Goal: Register for event/course

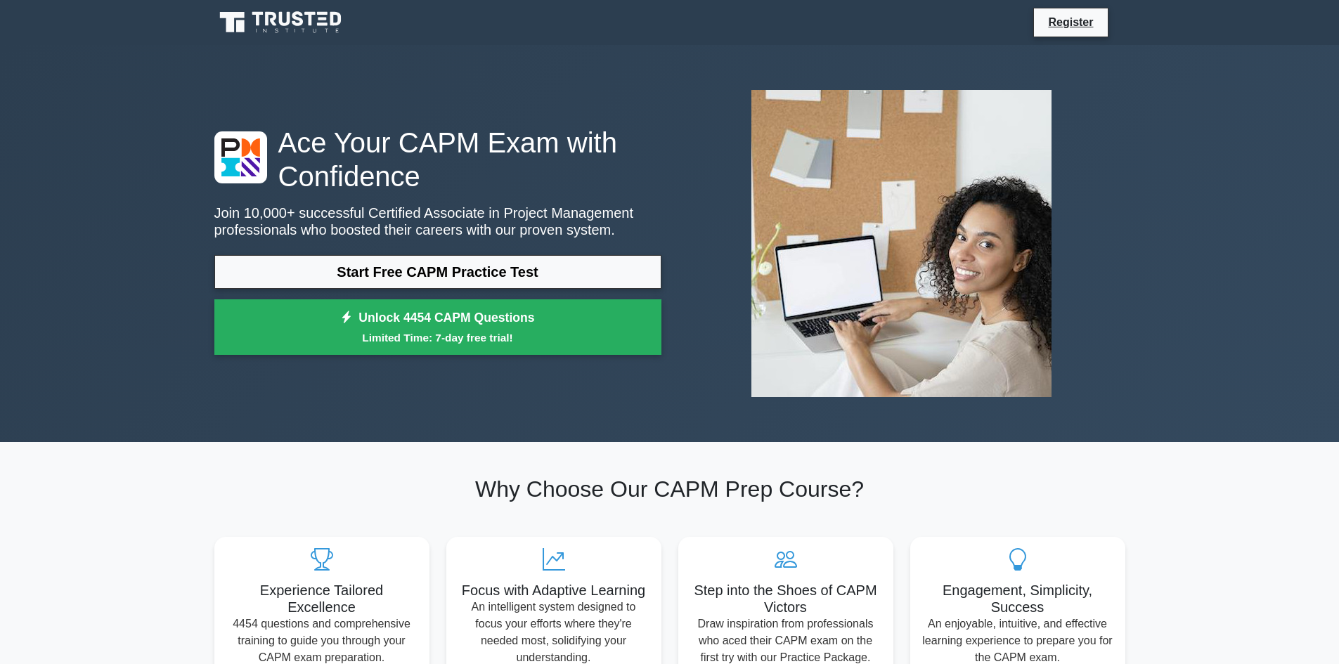
scroll to position [492, 0]
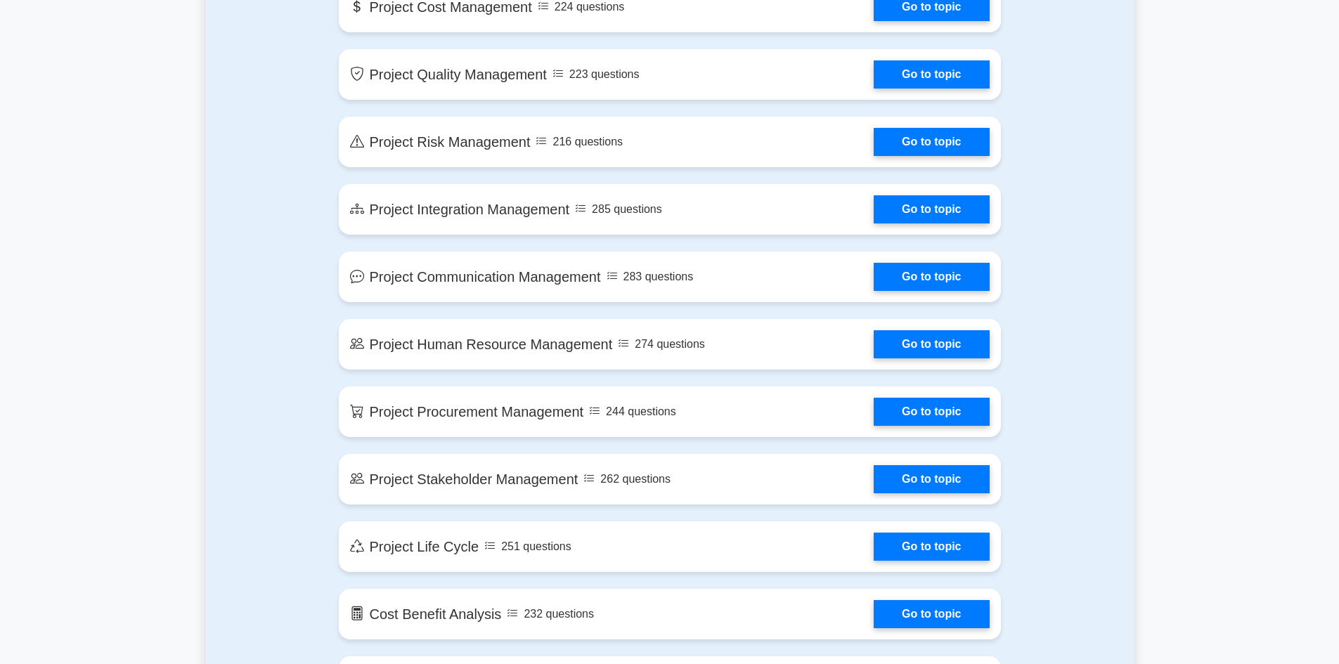
scroll to position [1127, 0]
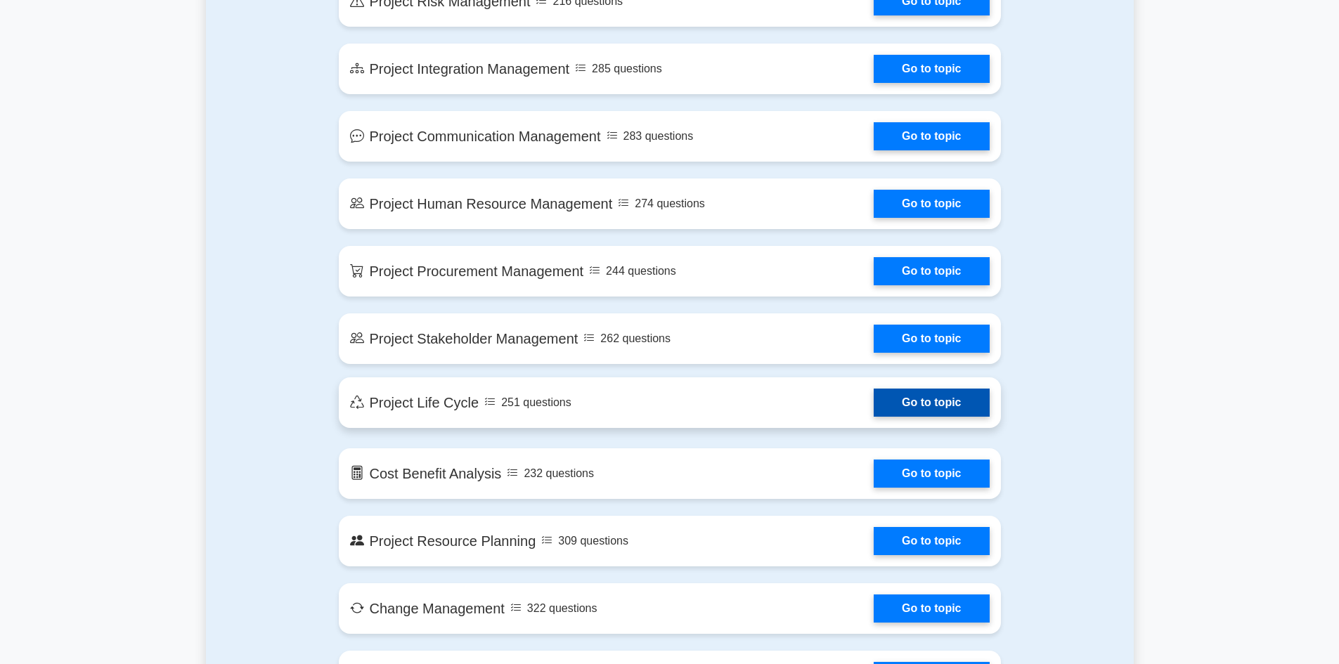
click at [874, 413] on link "Go to topic" at bounding box center [931, 403] width 115 height 28
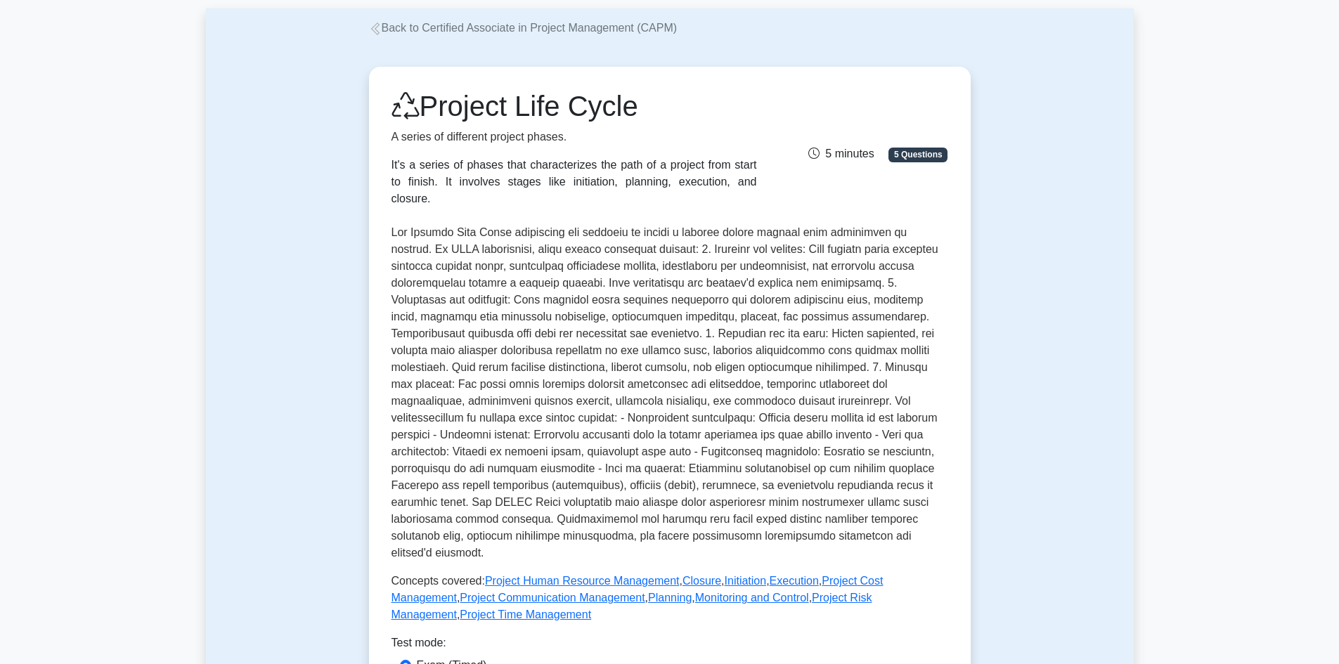
scroll to position [422, 0]
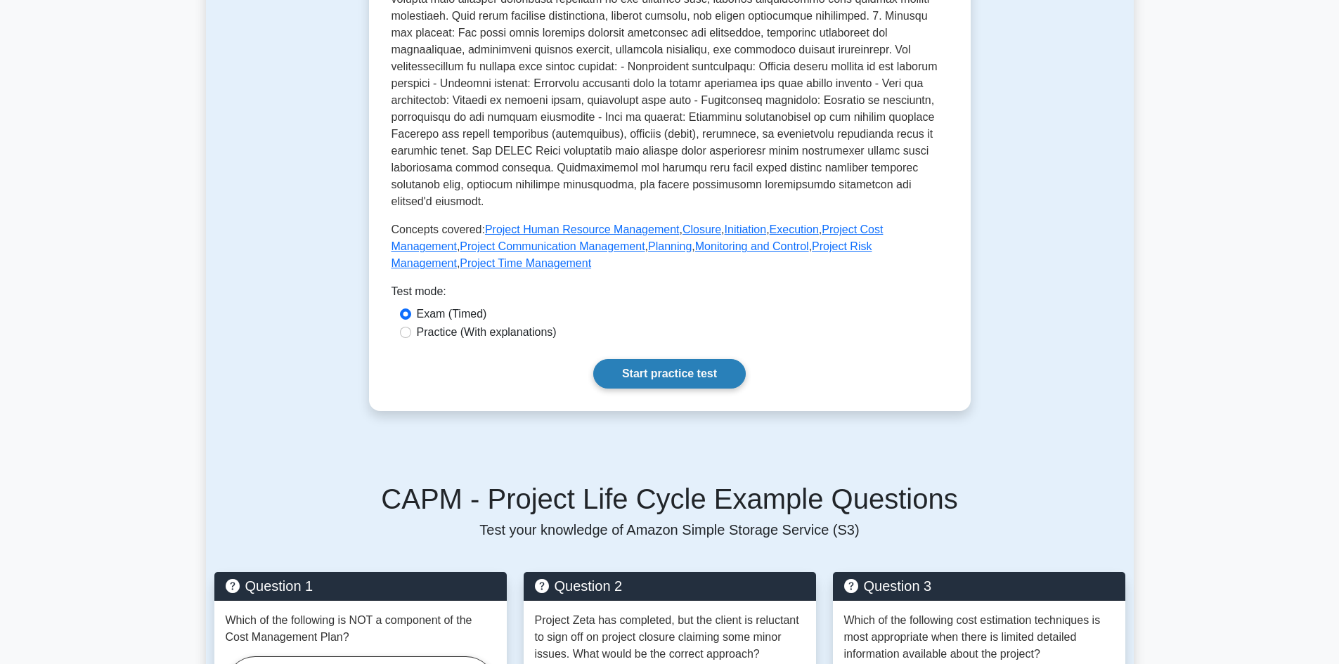
click at [655, 359] on link "Start practice test" at bounding box center [669, 374] width 153 height 30
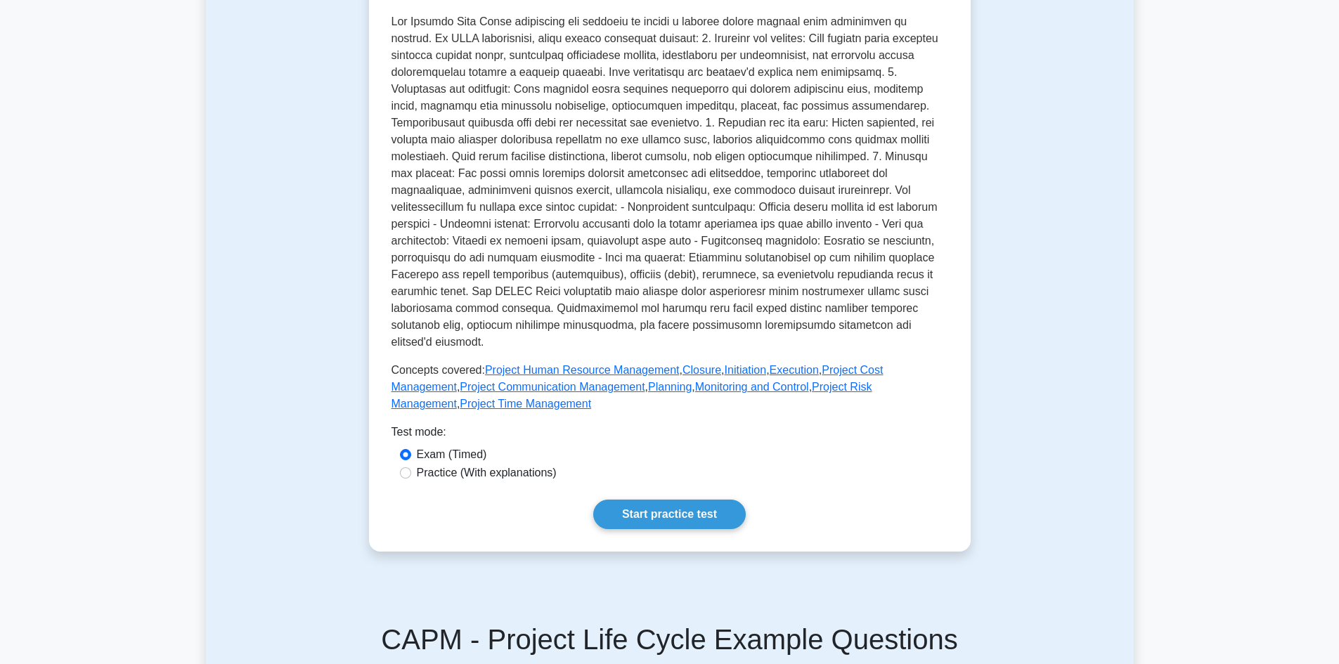
scroll to position [141, 0]
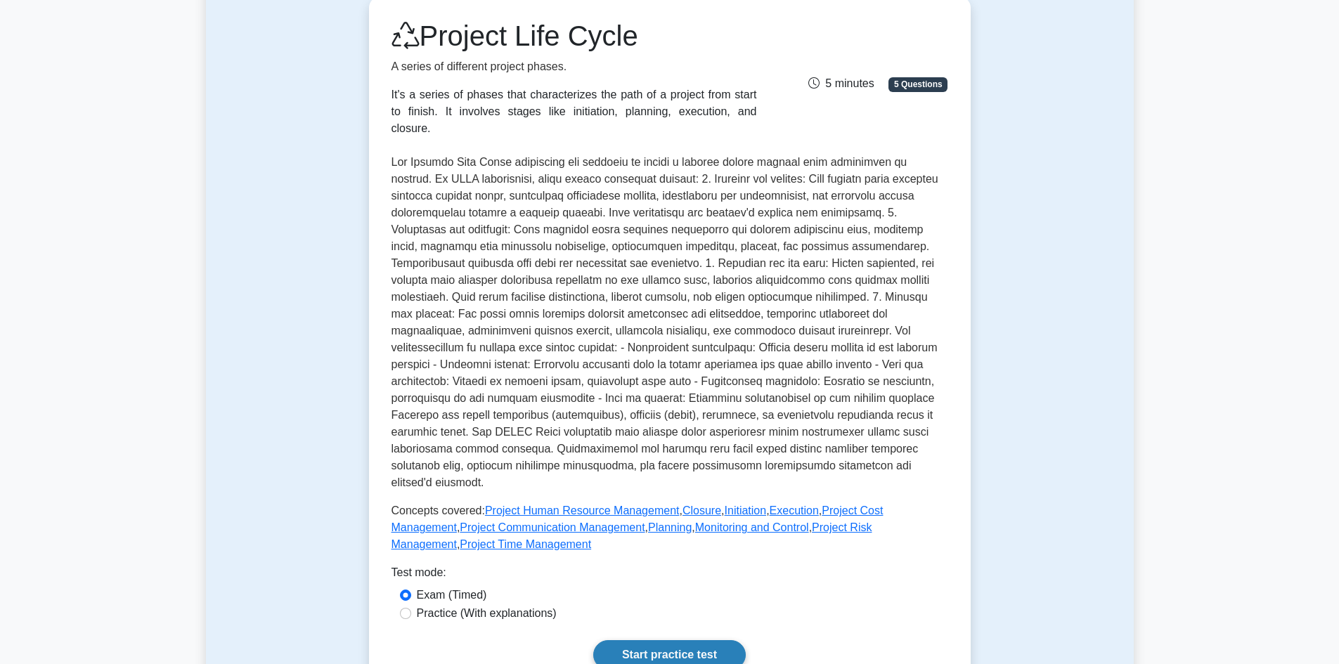
click at [666, 640] on link "Start practice test" at bounding box center [669, 655] width 153 height 30
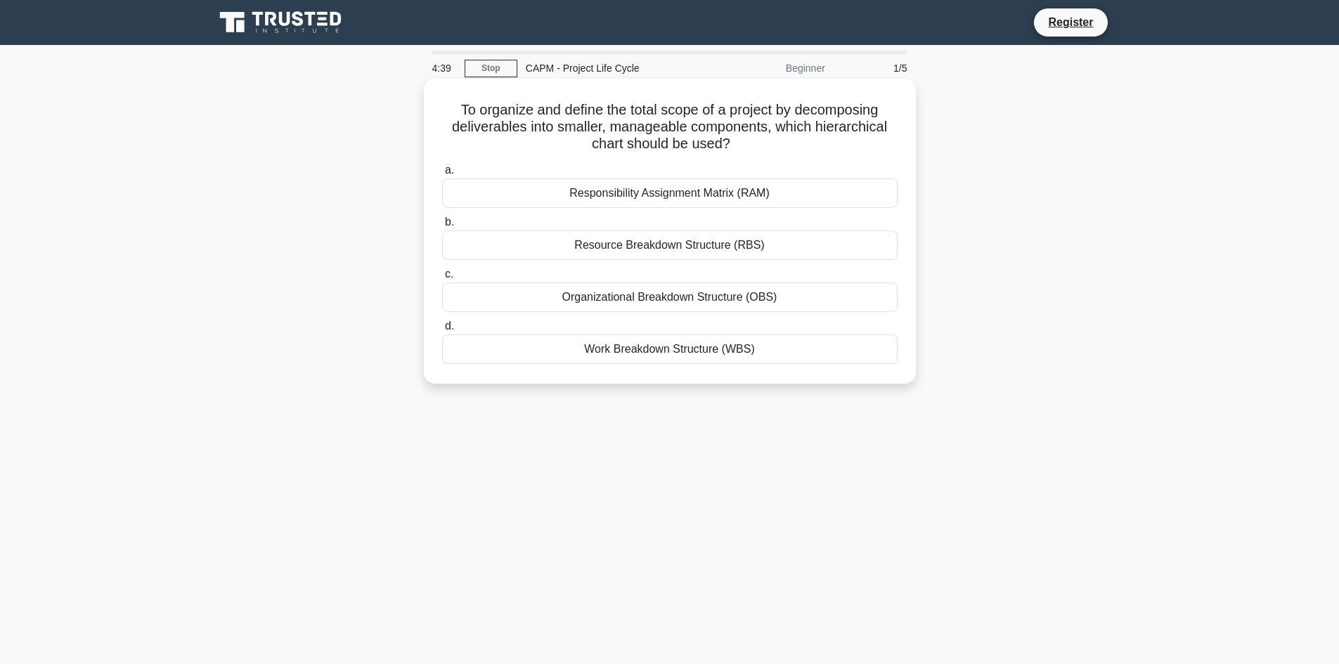
click at [673, 351] on div "Work Breakdown Structure (WBS)" at bounding box center [670, 350] width 456 height 30
click at [442, 331] on input "d. Work Breakdown Structure (WBS)" at bounding box center [442, 326] width 0 height 9
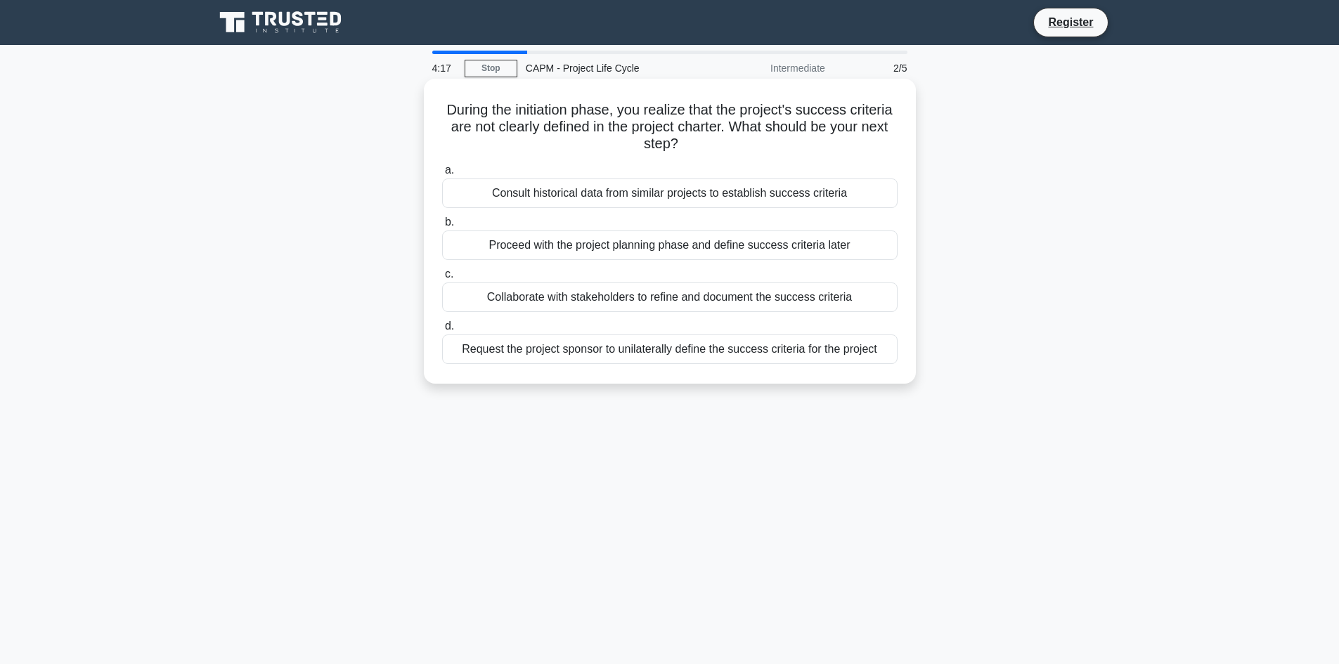
click at [743, 306] on div "Collaborate with stakeholders to refine and document the success criteria" at bounding box center [670, 298] width 456 height 30
click at [442, 279] on input "c. Collaborate with stakeholders to refine and document the success criteria" at bounding box center [442, 274] width 0 height 9
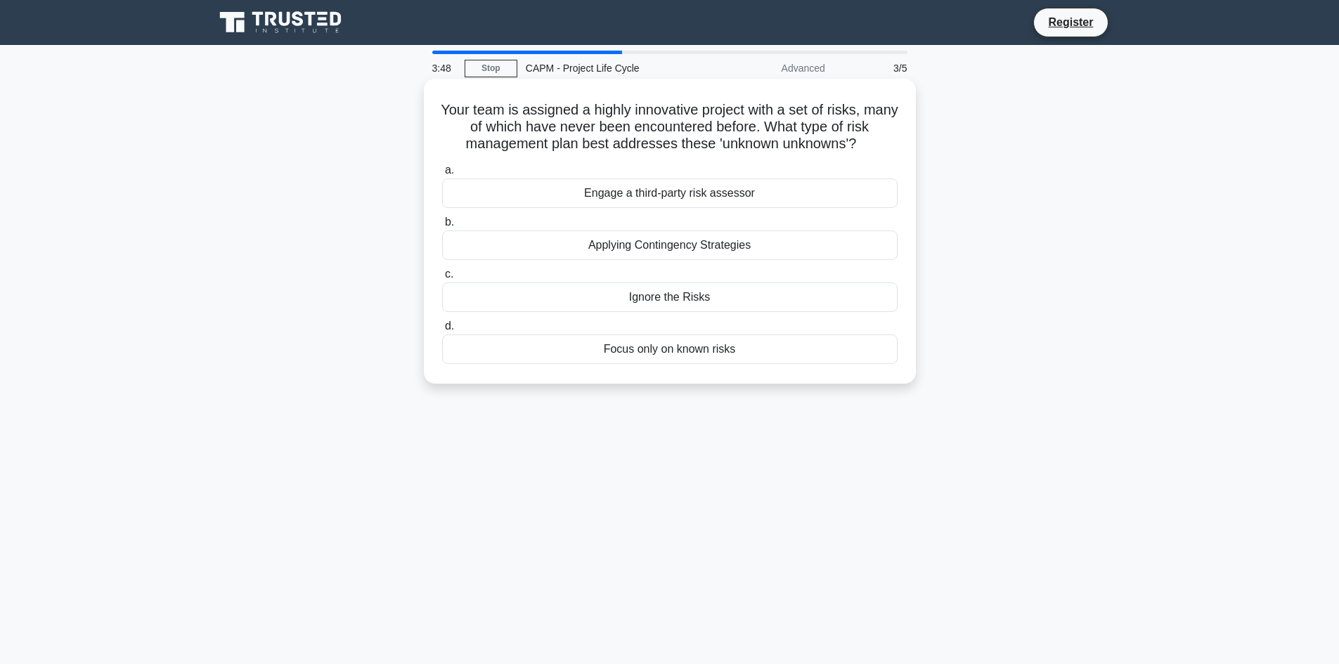
click at [754, 251] on div "Applying Contingency Strategies" at bounding box center [670, 246] width 456 height 30
click at [442, 227] on input "b. Applying Contingency Strategies" at bounding box center [442, 222] width 0 height 9
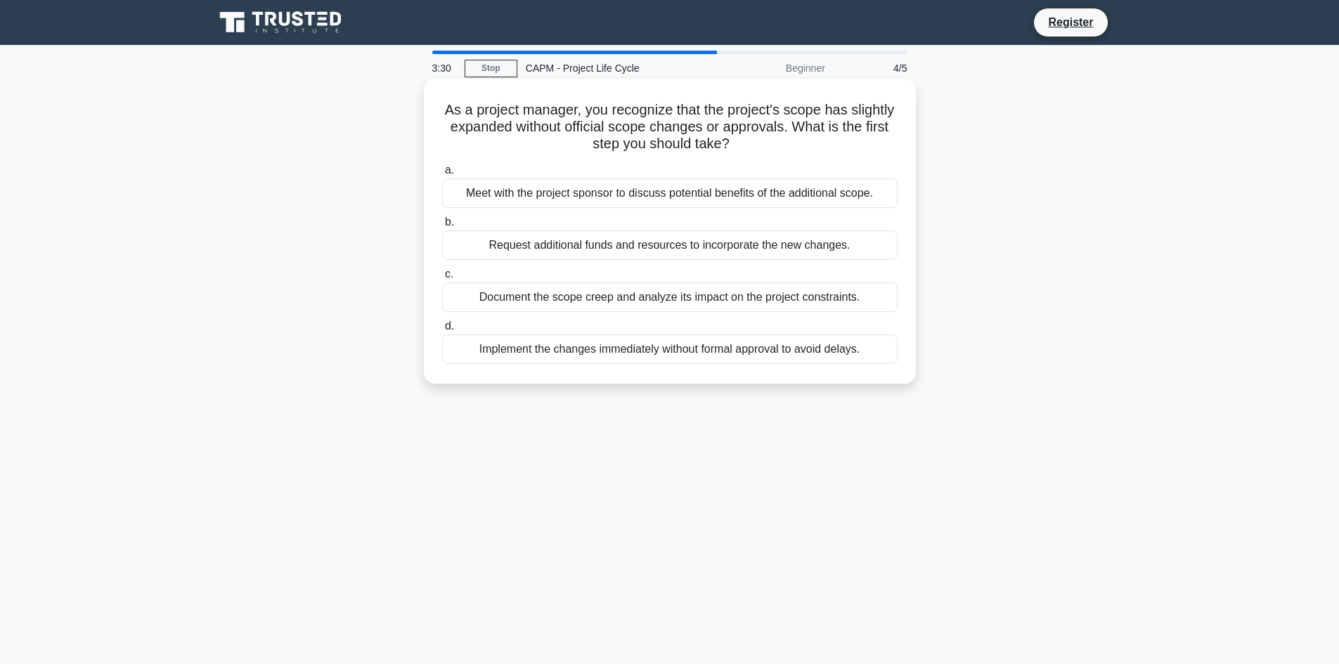
click at [671, 304] on div "Document the scope creep and analyze its impact on the project constraints." at bounding box center [670, 298] width 456 height 30
click at [442, 279] on input "c. Document the scope creep and analyze its impact on the project constraints." at bounding box center [442, 274] width 0 height 9
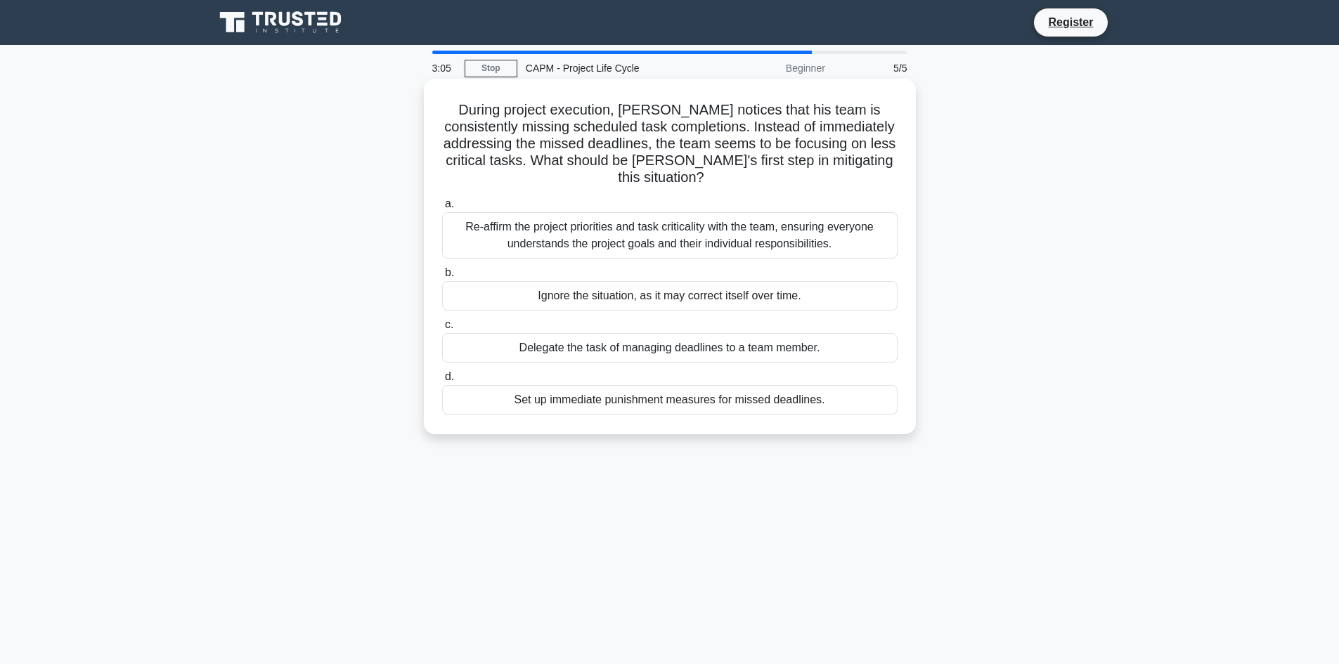
click at [742, 237] on div "Re-affirm the project priorities and task criticality with the team, ensuring e…" at bounding box center [670, 235] width 456 height 46
click at [442, 209] on input "a. Re-affirm the project priorities and task criticality with the team, ensurin…" at bounding box center [442, 204] width 0 height 9
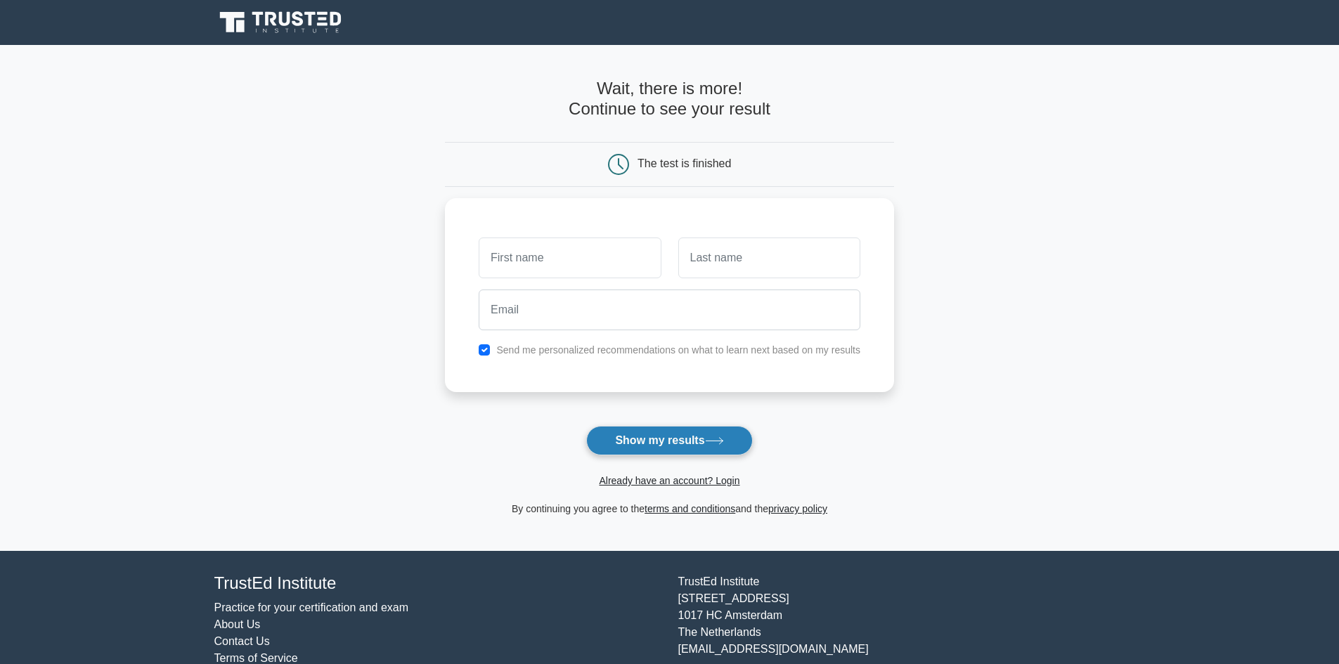
click at [680, 437] on button "Show my results" at bounding box center [669, 441] width 166 height 30
click at [579, 254] on input "text" at bounding box center [570, 254] width 182 height 41
type input "[PERSON_NAME]"
click at [728, 256] on input "text" at bounding box center [769, 254] width 182 height 41
type input "[PERSON_NAME]"
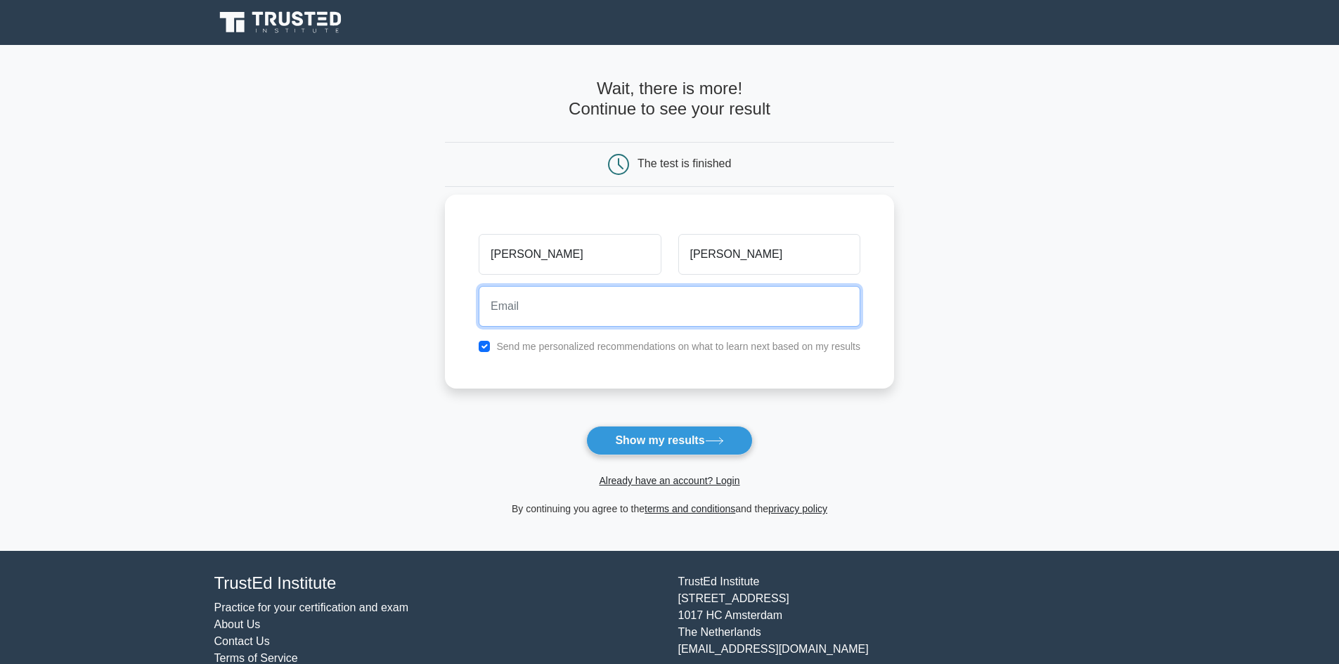
click at [673, 308] on input "email" at bounding box center [670, 306] width 382 height 41
type input "[EMAIL_ADDRESS][DOMAIN_NAME]"
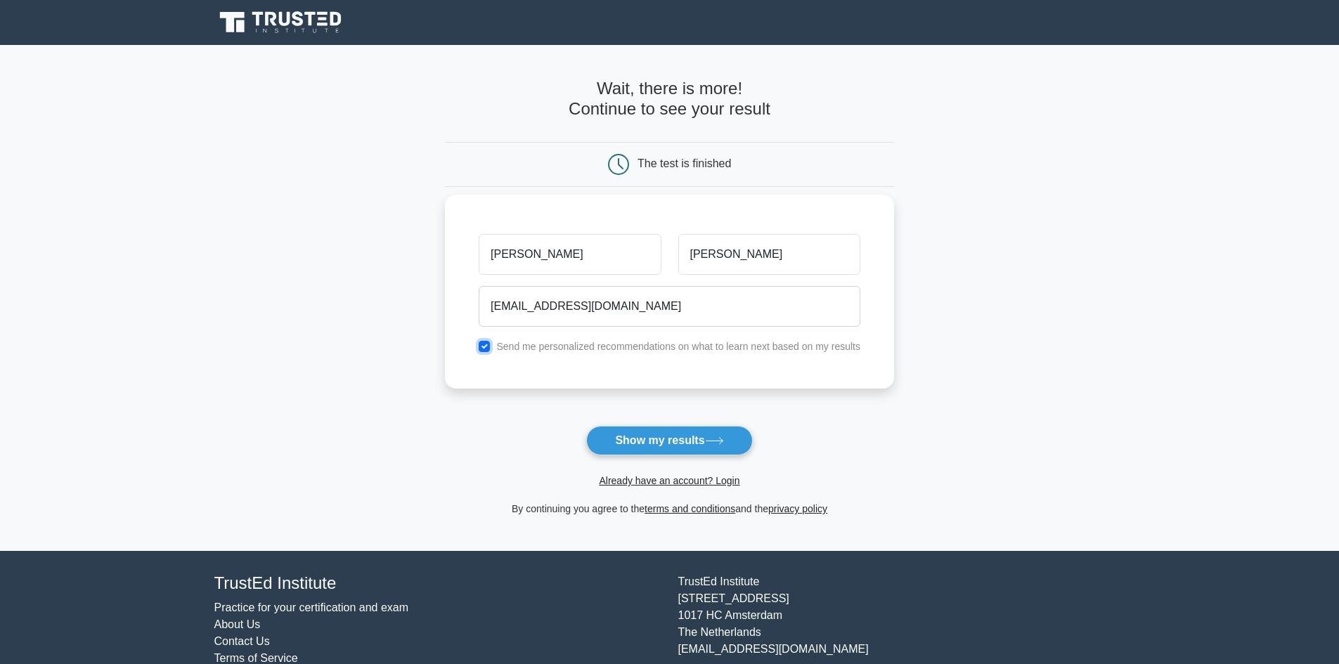
click at [482, 343] on input "checkbox" at bounding box center [484, 346] width 11 height 11
checkbox input "false"
click at [628, 446] on button "Show my results" at bounding box center [669, 441] width 166 height 30
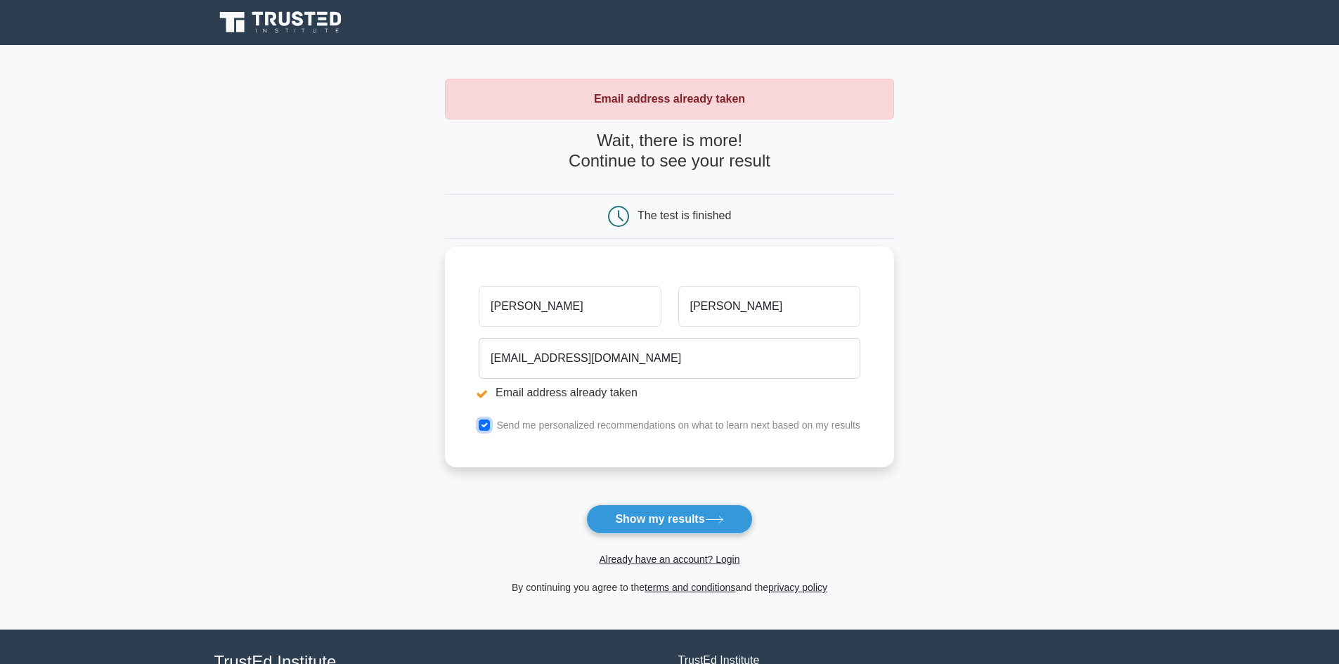
click at [487, 427] on input "checkbox" at bounding box center [484, 425] width 11 height 11
checkbox input "false"
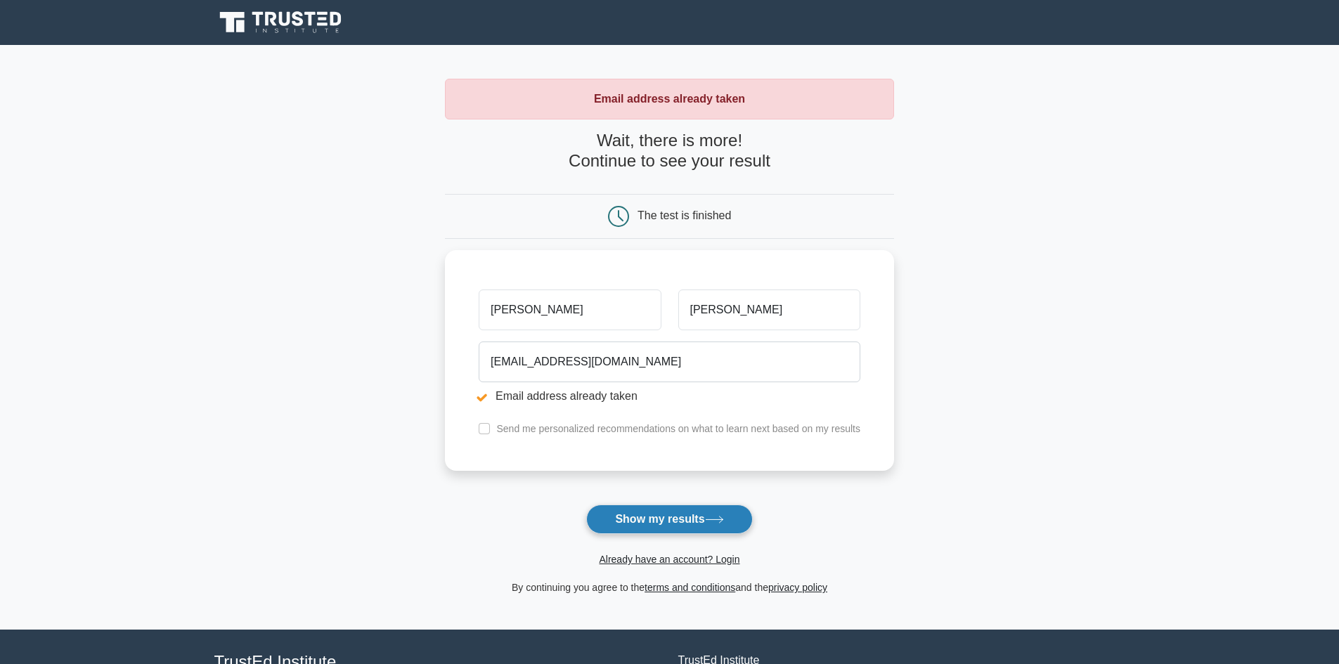
click at [633, 515] on button "Show my results" at bounding box center [669, 520] width 166 height 30
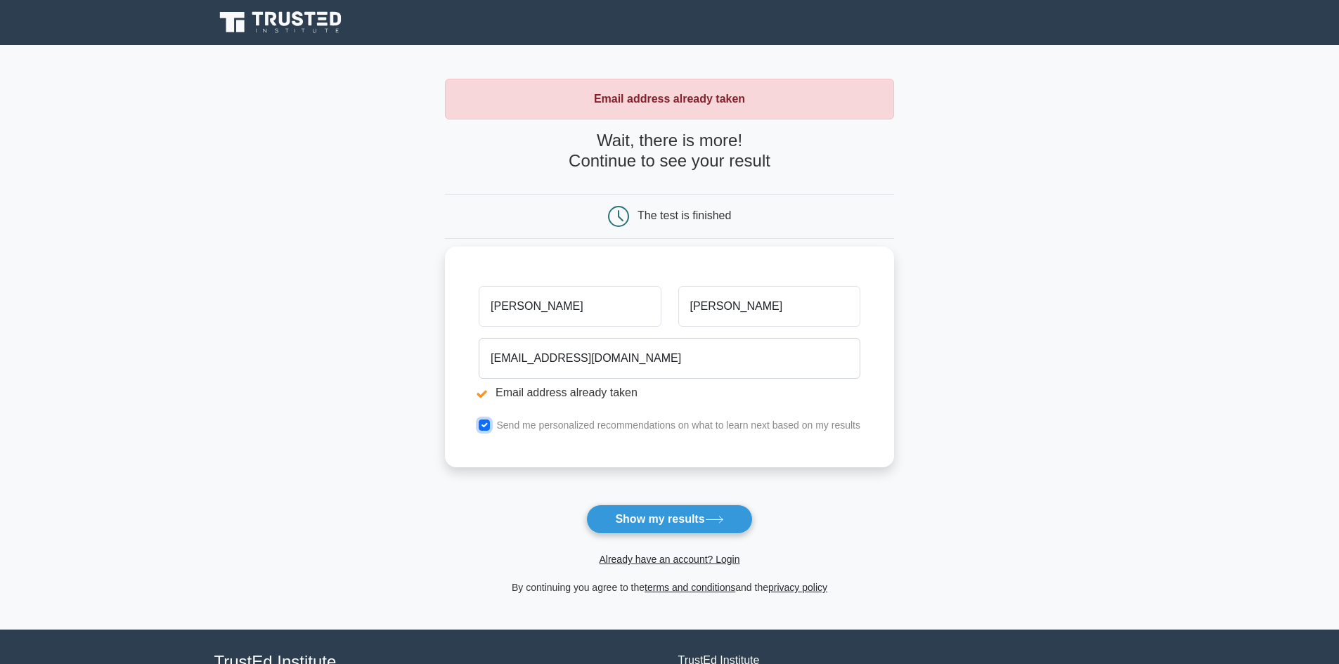
click at [488, 428] on input "checkbox" at bounding box center [484, 425] width 11 height 11
checkbox input "false"
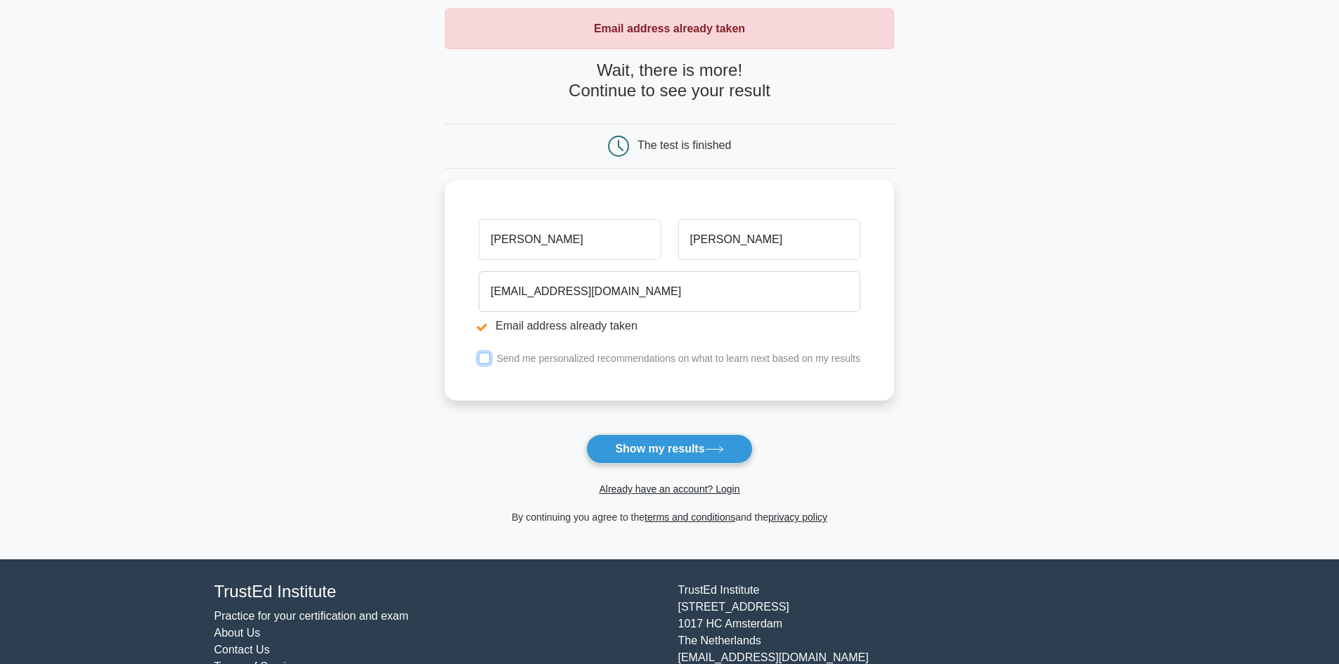
scroll to position [122, 0]
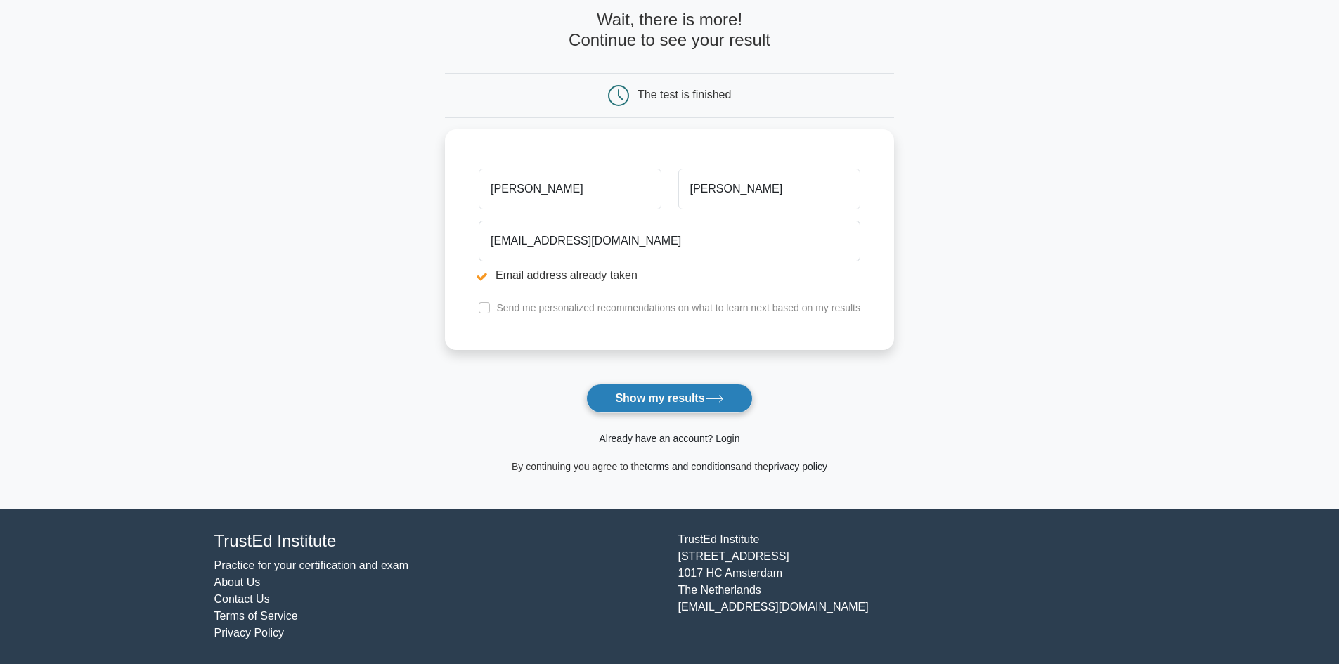
click at [659, 406] on button "Show my results" at bounding box center [669, 399] width 166 height 30
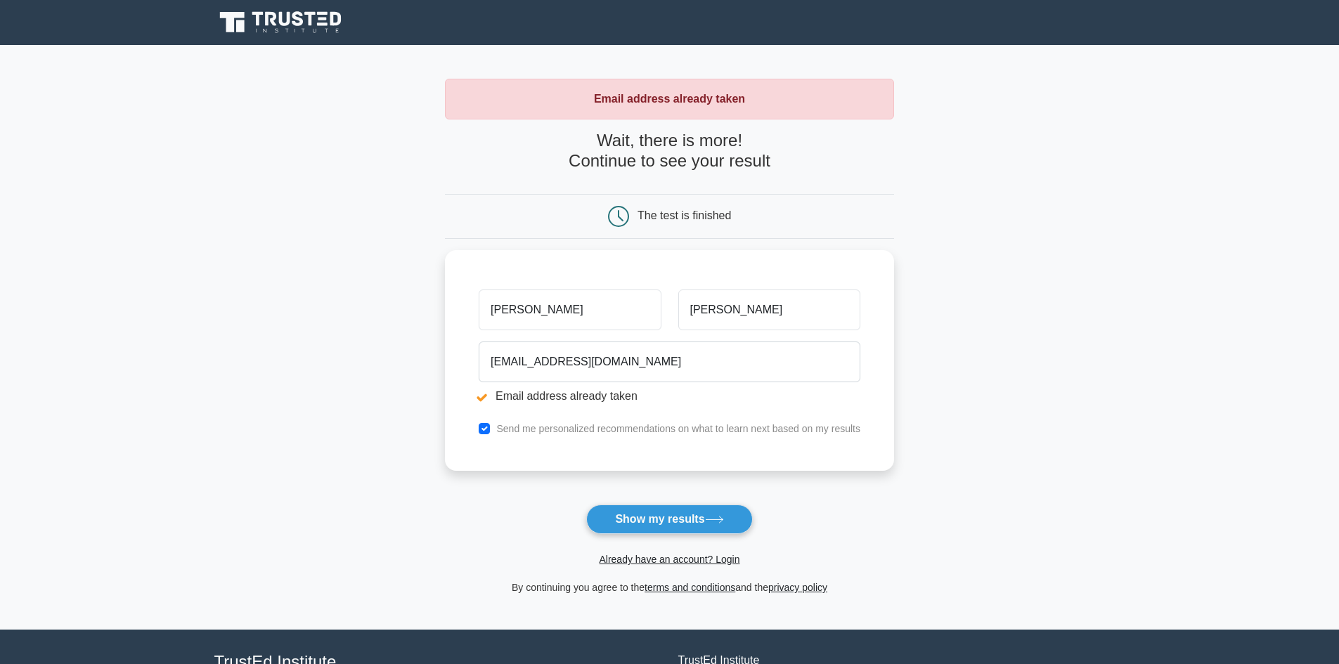
click at [702, 221] on div "The test is finished" at bounding box center [684, 215] width 93 height 12
click at [720, 559] on link "Already have an account? Login" at bounding box center [669, 559] width 141 height 11
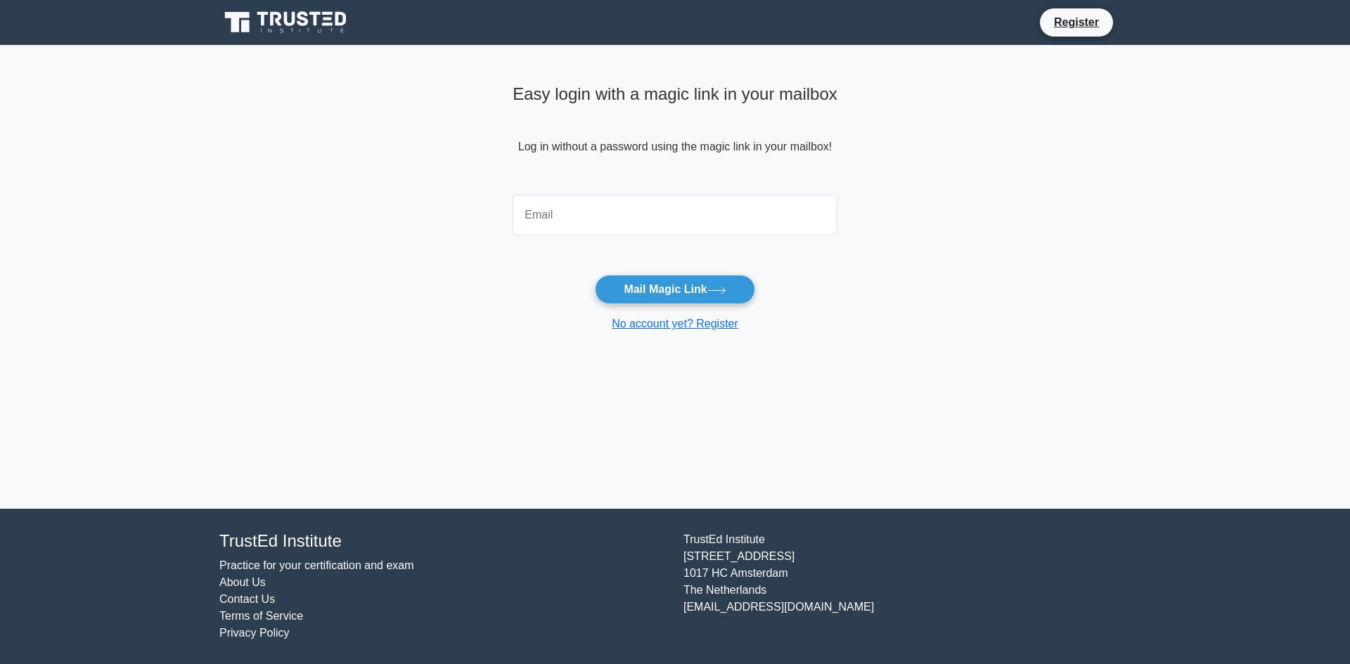
click at [597, 220] on input "email" at bounding box center [674, 215] width 325 height 41
type input "[EMAIL_ADDRESS][DOMAIN_NAME]"
click at [1075, 24] on link "Register" at bounding box center [1076, 22] width 62 height 18
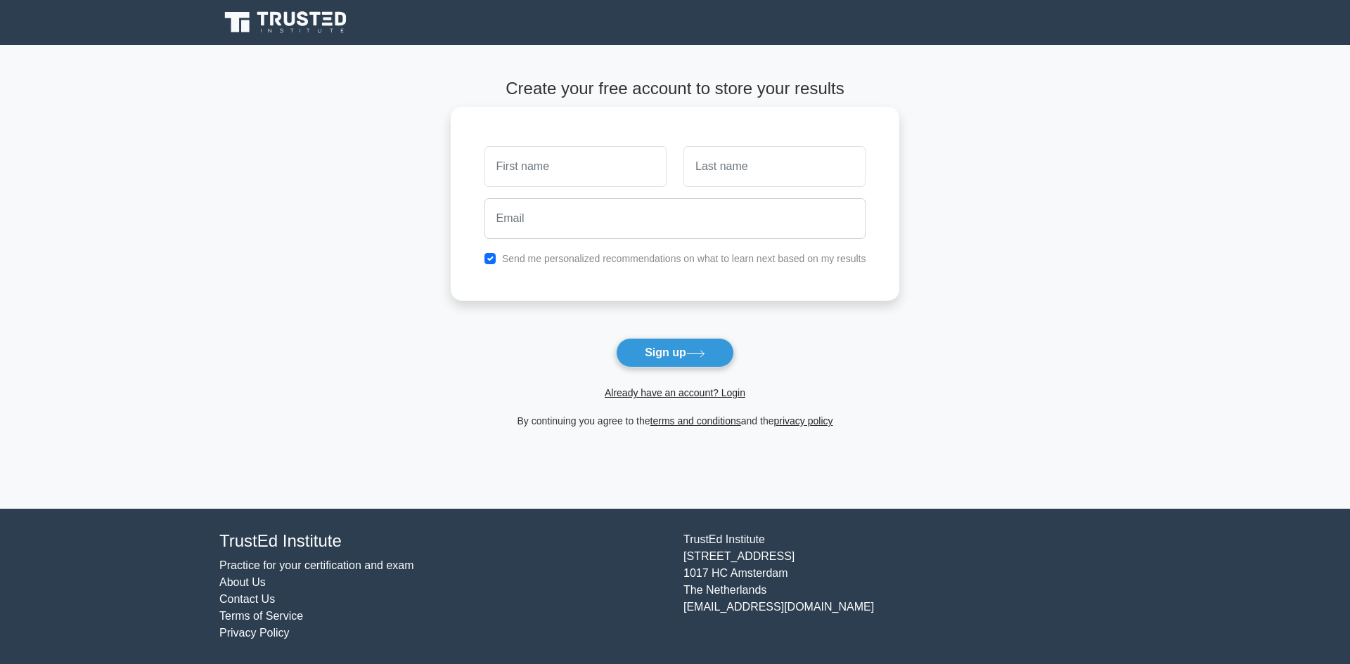
click at [554, 149] on input "text" at bounding box center [575, 166] width 182 height 41
type input "Rhea"
click at [711, 174] on input "text" at bounding box center [774, 166] width 182 height 41
type input "Seegobin"
click at [640, 217] on input "email" at bounding box center [675, 218] width 382 height 41
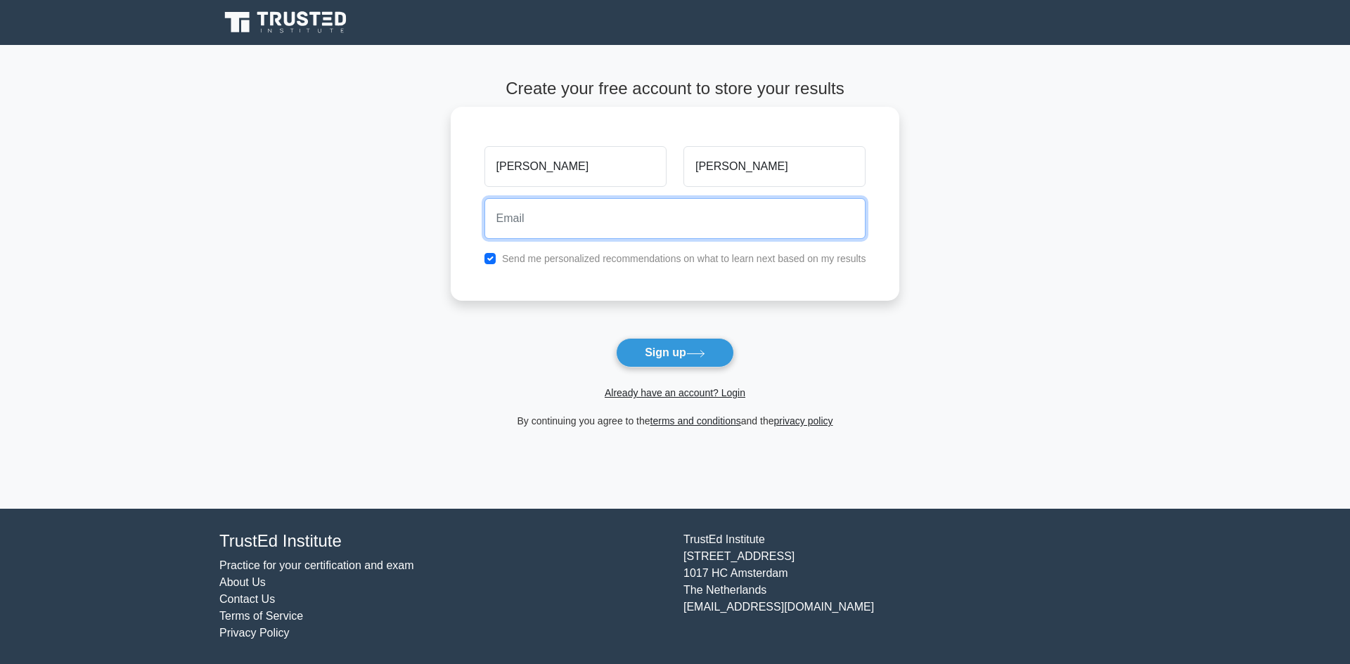
type input "rheaseegobin@gmail.com"
click at [492, 255] on input "checkbox" at bounding box center [489, 258] width 11 height 11
checkbox input "false"
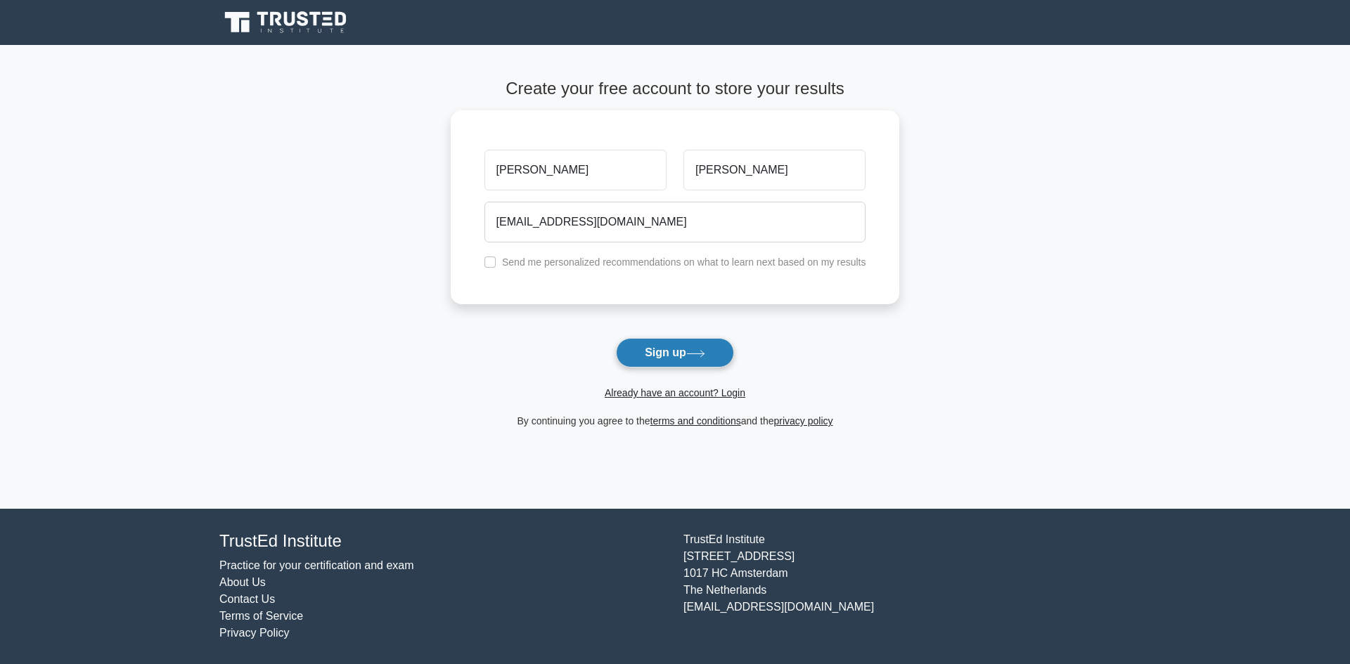
click at [662, 352] on button "Sign up" at bounding box center [675, 353] width 118 height 30
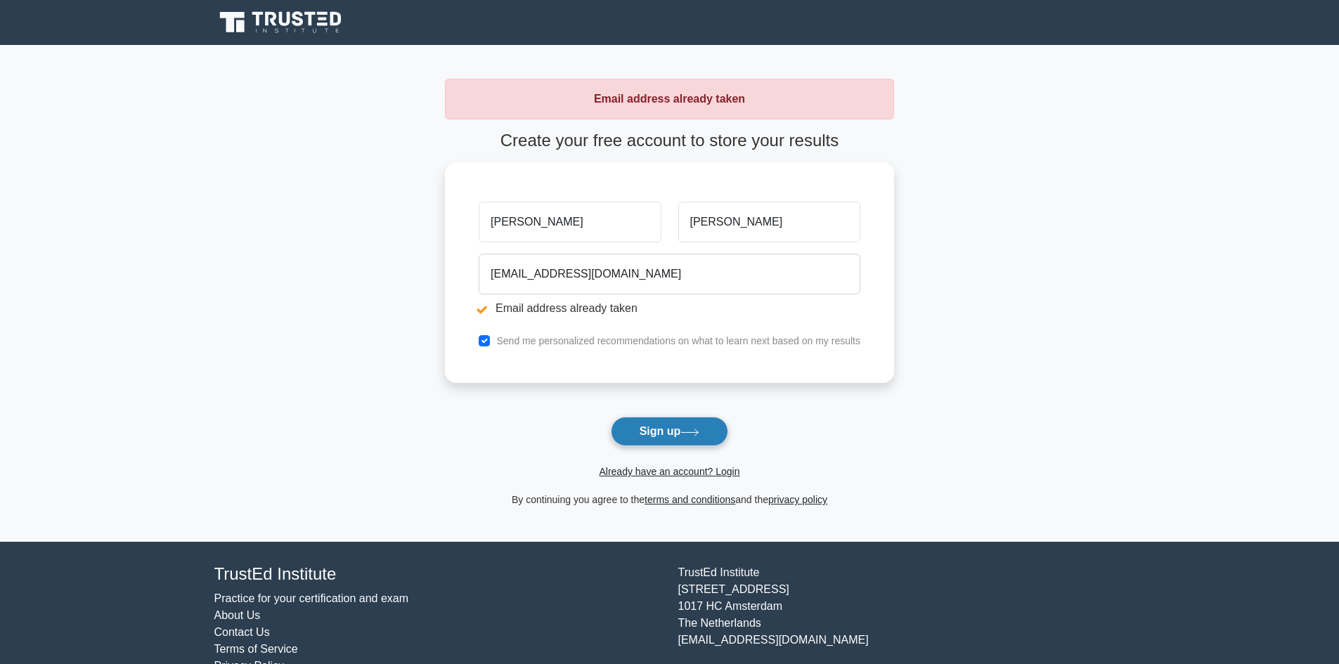
click at [678, 437] on button "Sign up" at bounding box center [670, 432] width 118 height 30
click at [723, 469] on link "Already have an account? Login" at bounding box center [669, 471] width 141 height 11
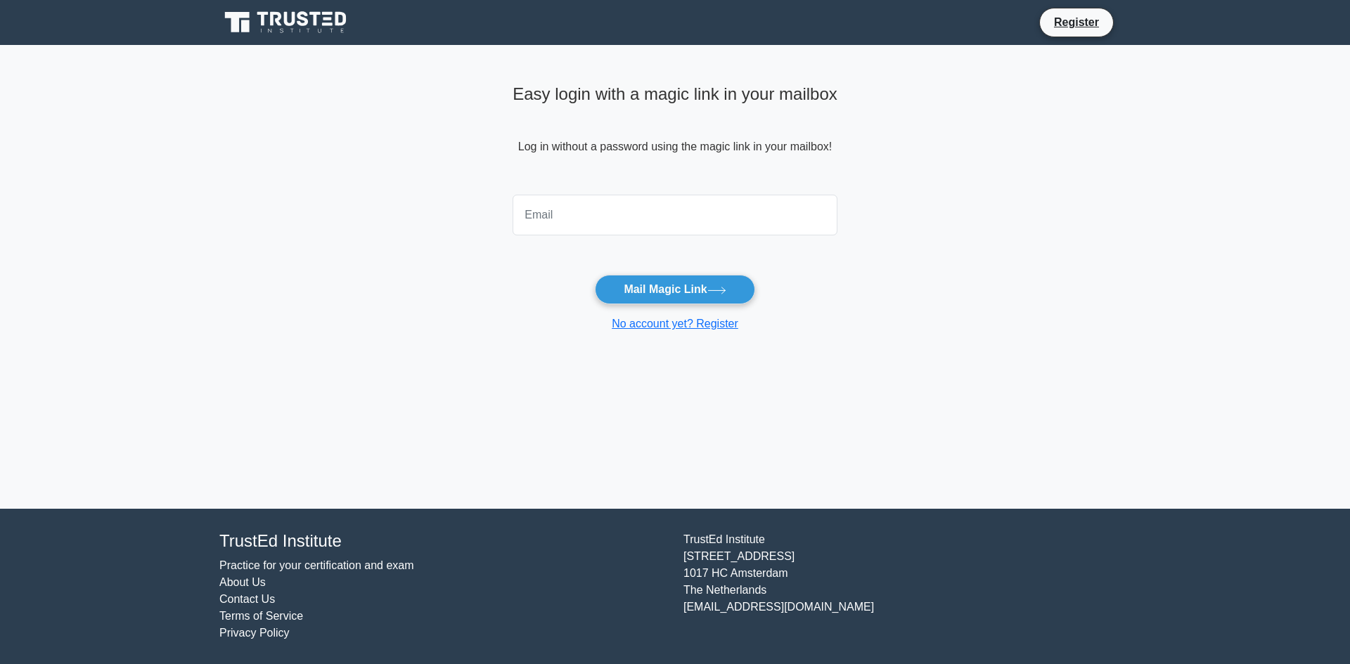
click at [612, 221] on input "email" at bounding box center [674, 215] width 325 height 41
type input "[EMAIL_ADDRESS][DOMAIN_NAME]"
click at [680, 288] on button "Mail Magic Link" at bounding box center [675, 290] width 160 height 30
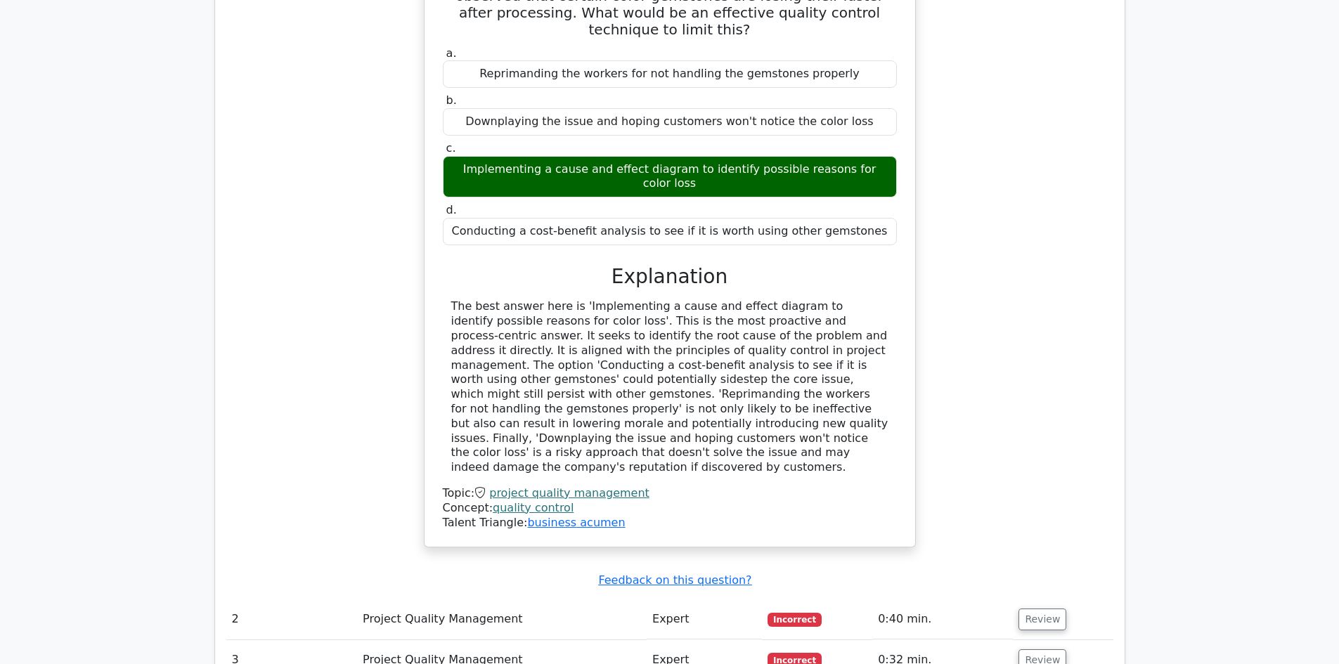
scroll to position [1336, 0]
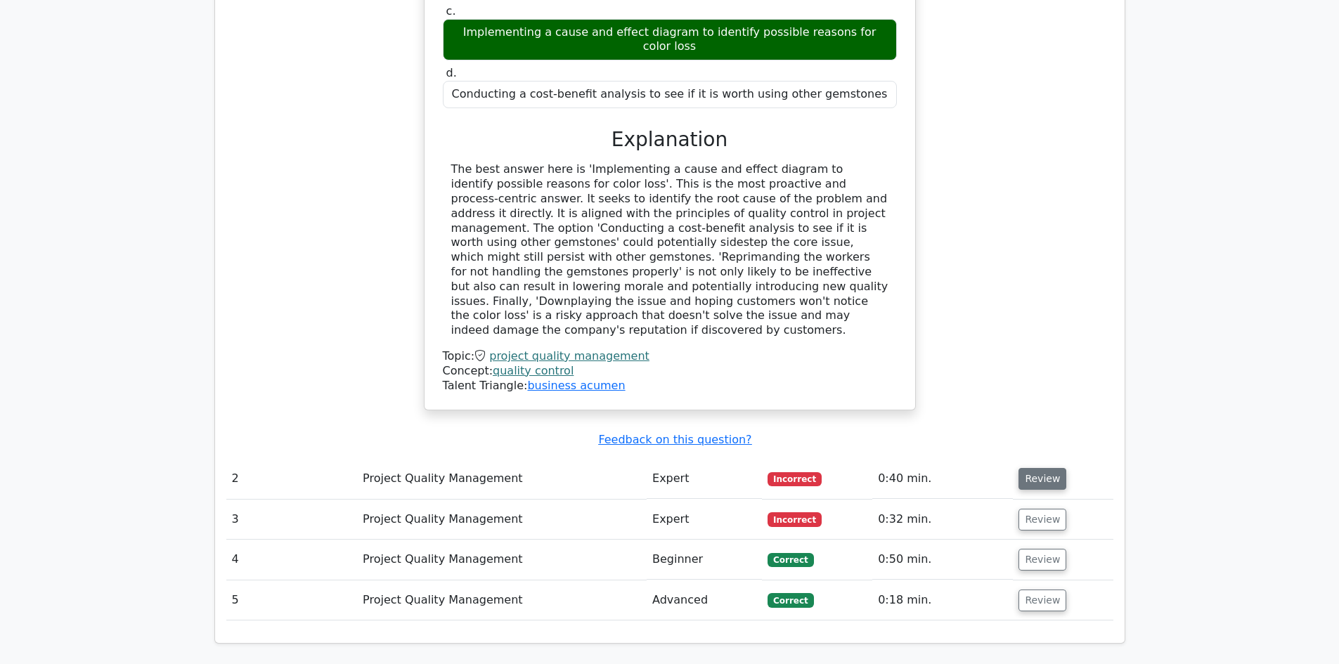
click at [1030, 468] on button "Review" at bounding box center [1043, 479] width 48 height 22
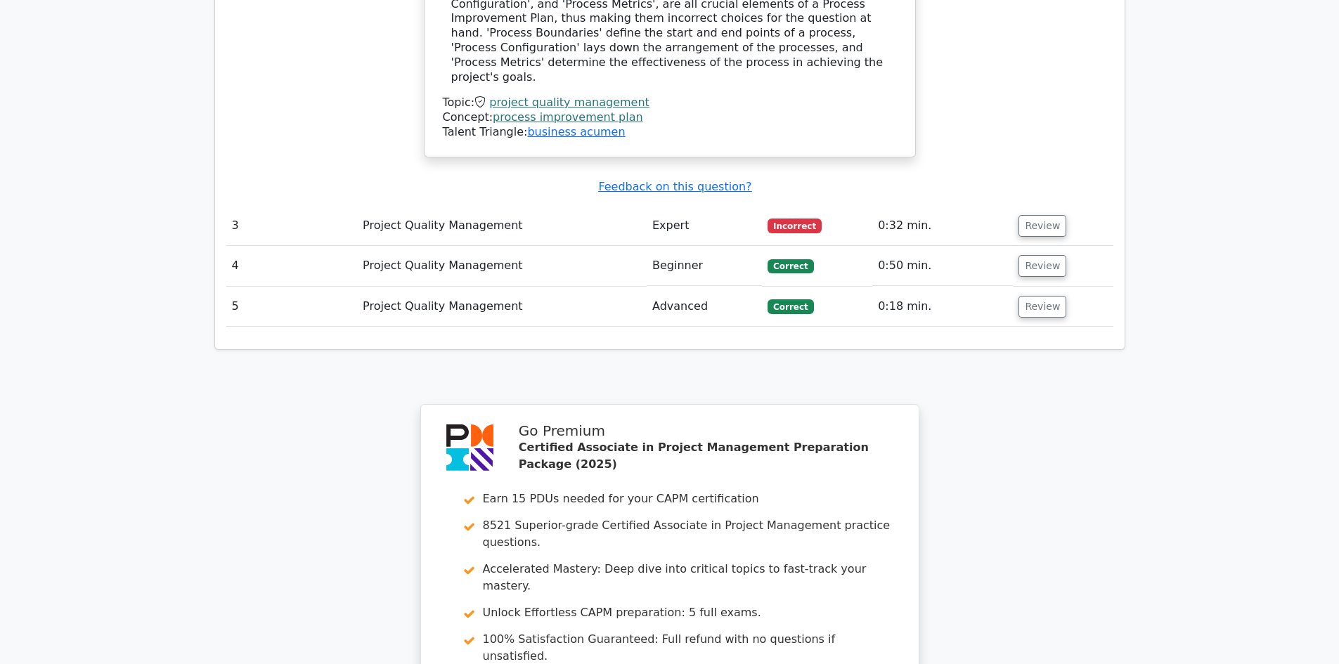
scroll to position [2454, 0]
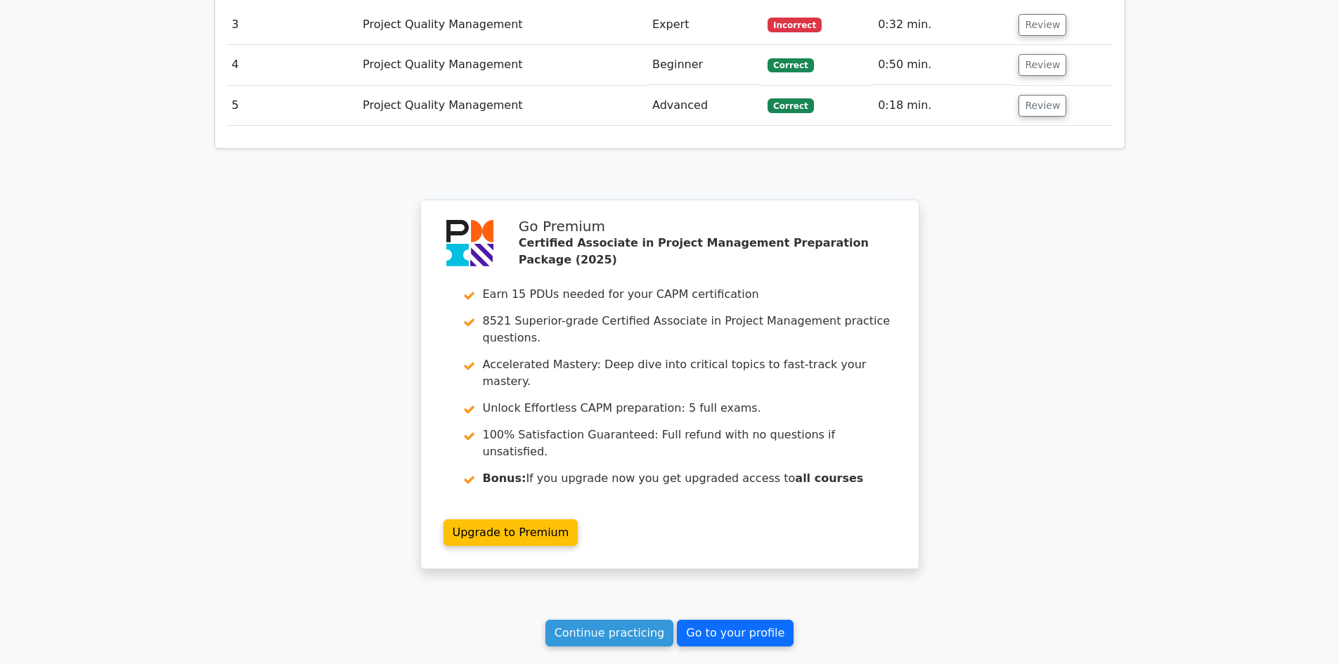
click at [702, 620] on link "Go to your profile" at bounding box center [735, 633] width 117 height 27
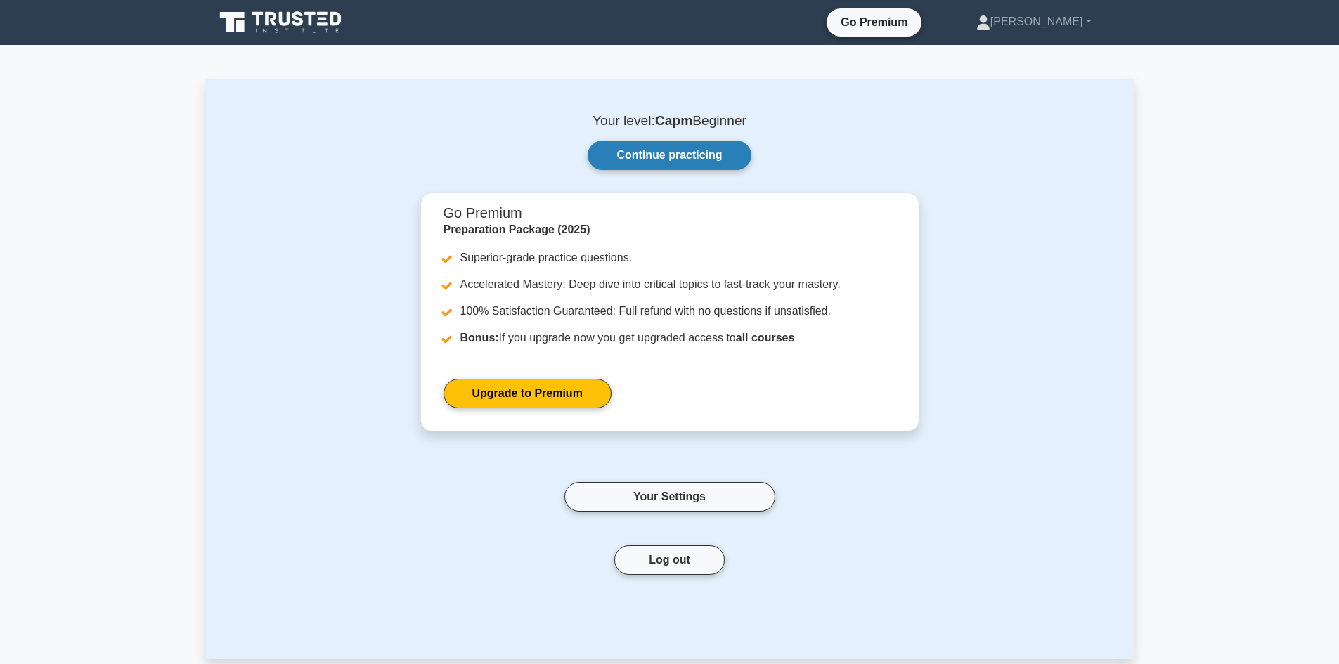
click at [669, 158] on link "Continue practicing" at bounding box center [669, 156] width 163 height 30
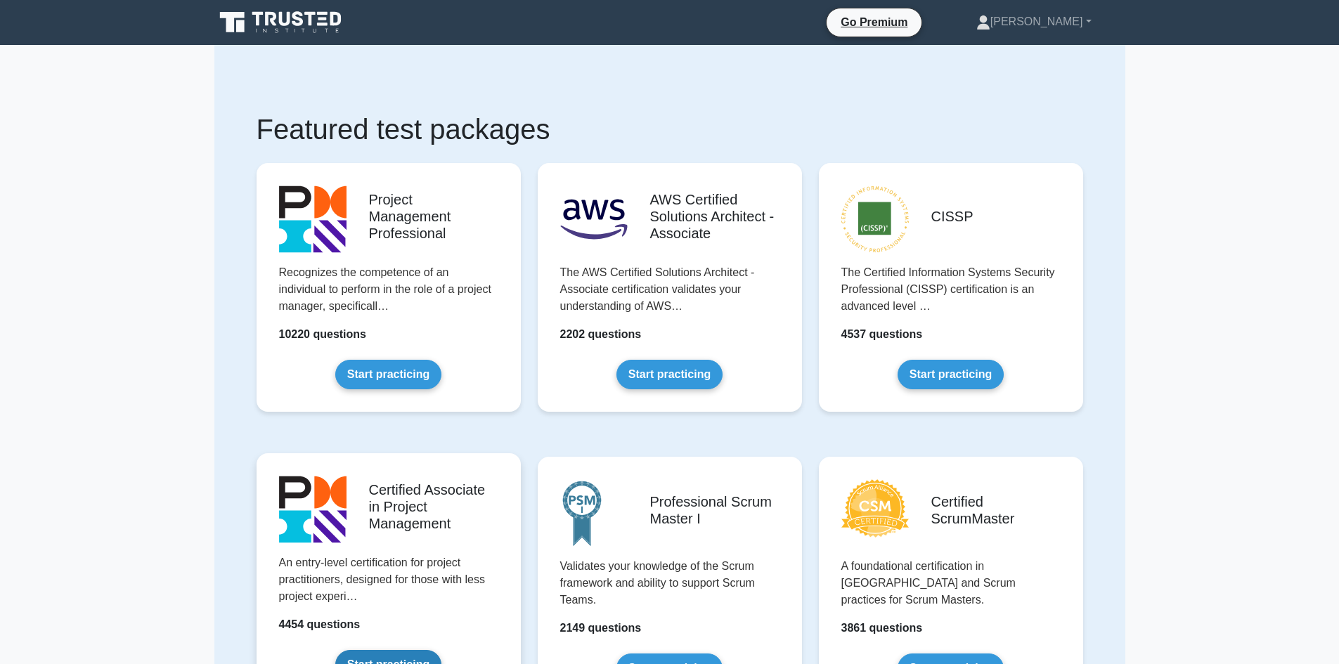
scroll to position [141, 0]
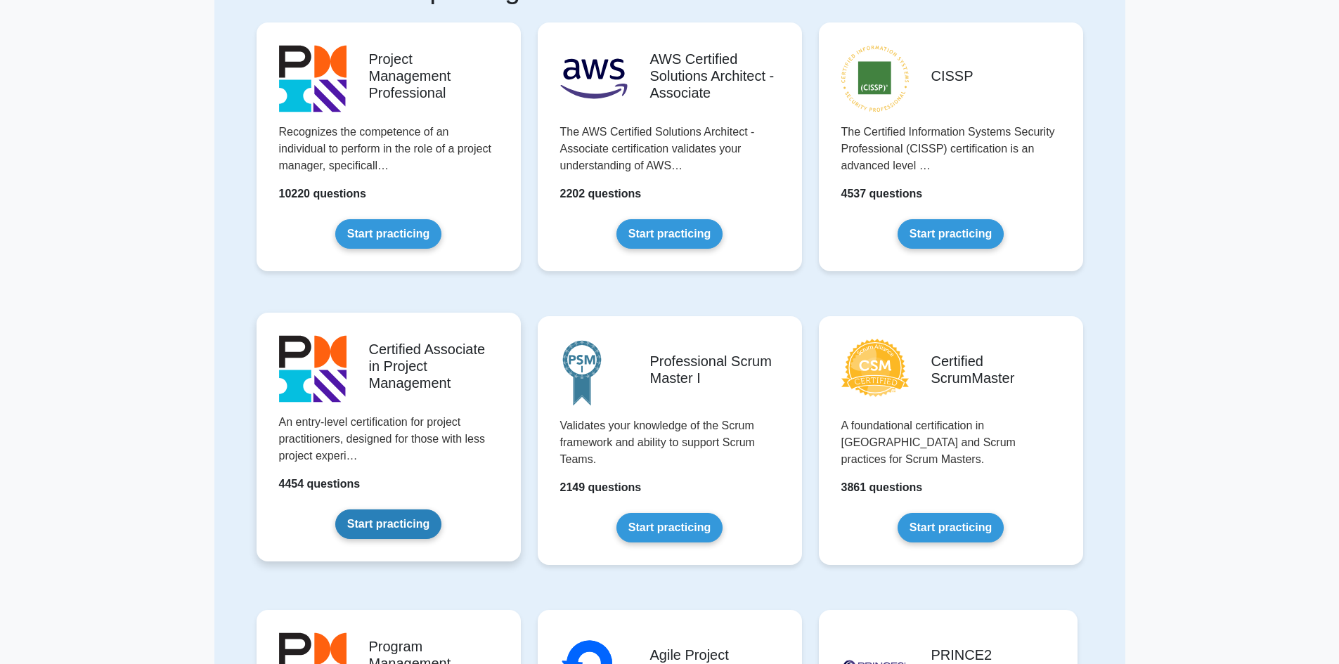
click at [398, 529] on link "Start practicing" at bounding box center [388, 525] width 106 height 30
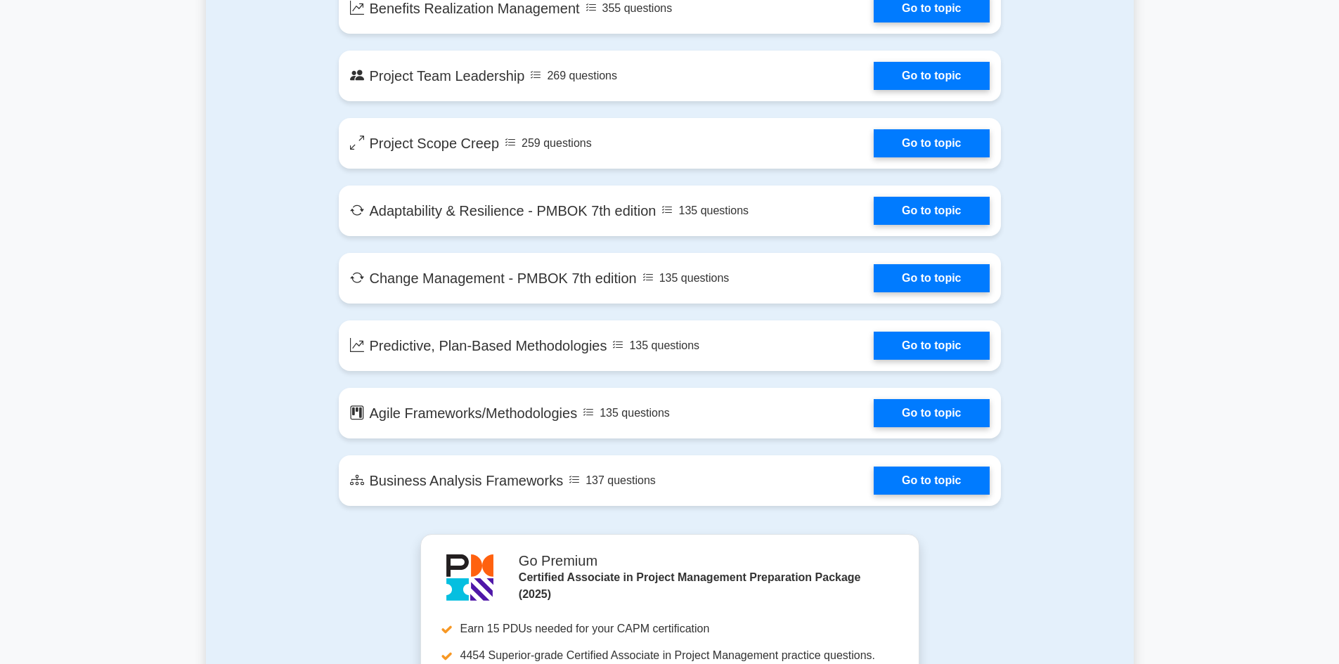
scroll to position [2402, 0]
